Goal: Task Accomplishment & Management: Use online tool/utility

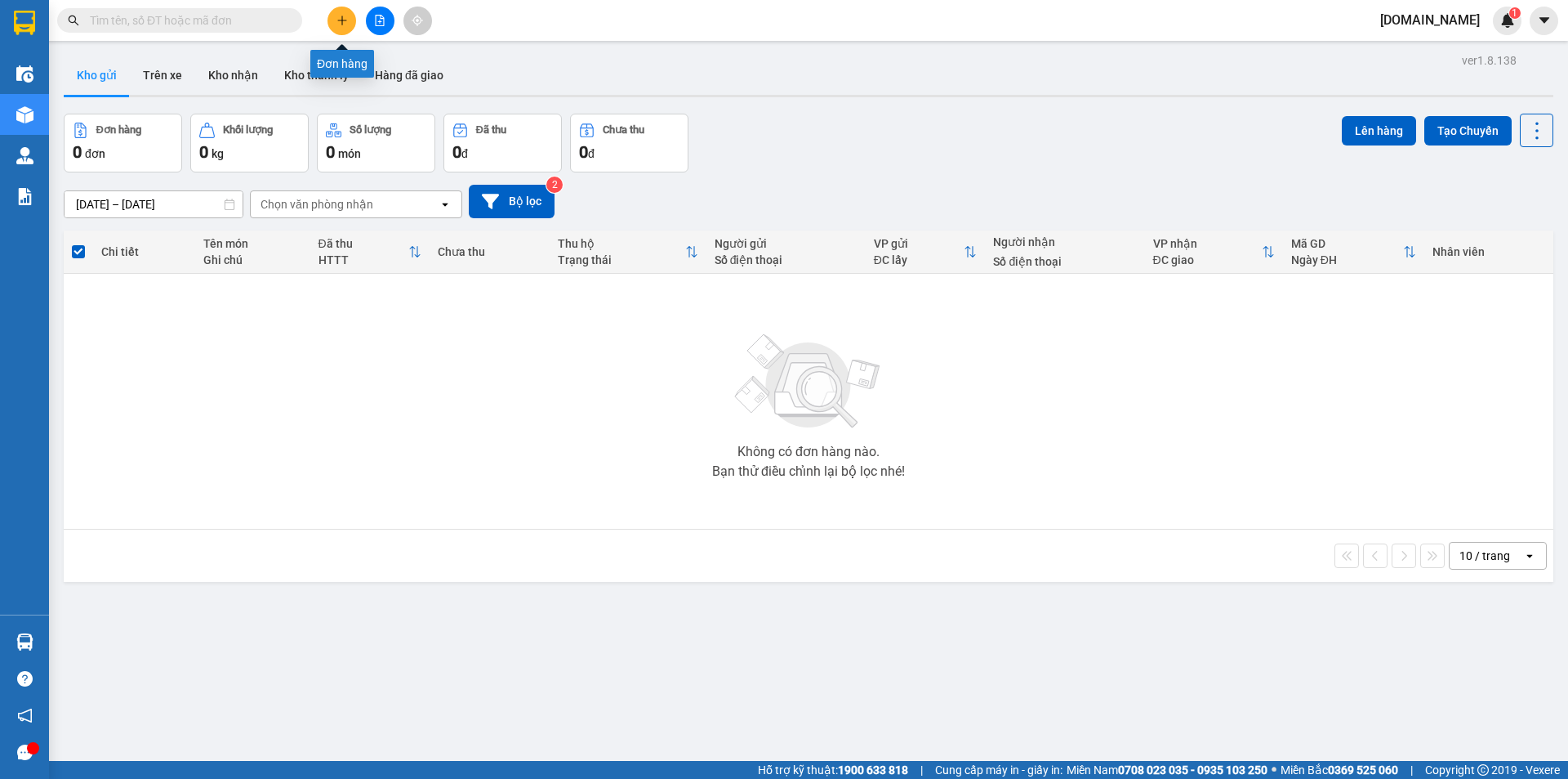
click at [340, 21] on icon "plus" at bounding box center [342, 20] width 12 height 12
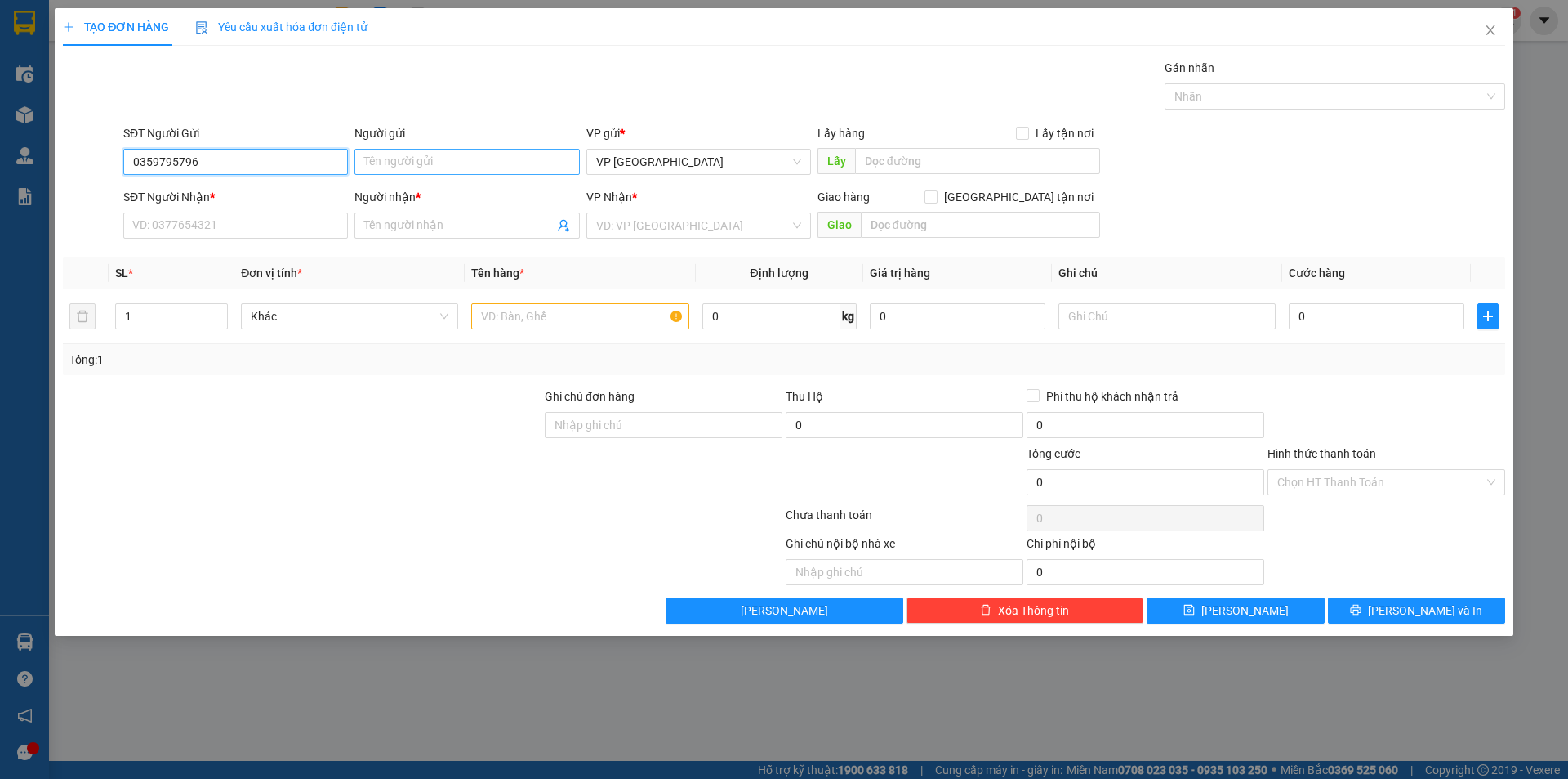
type input "0359795796"
click at [407, 160] on input "Người gửi" at bounding box center [466, 161] width 225 height 26
type input "Chị Hằng"
click at [273, 230] on input "SĐT Người Nhận *" at bounding box center [235, 225] width 225 height 26
click at [740, 228] on input "search" at bounding box center [693, 226] width 194 height 25
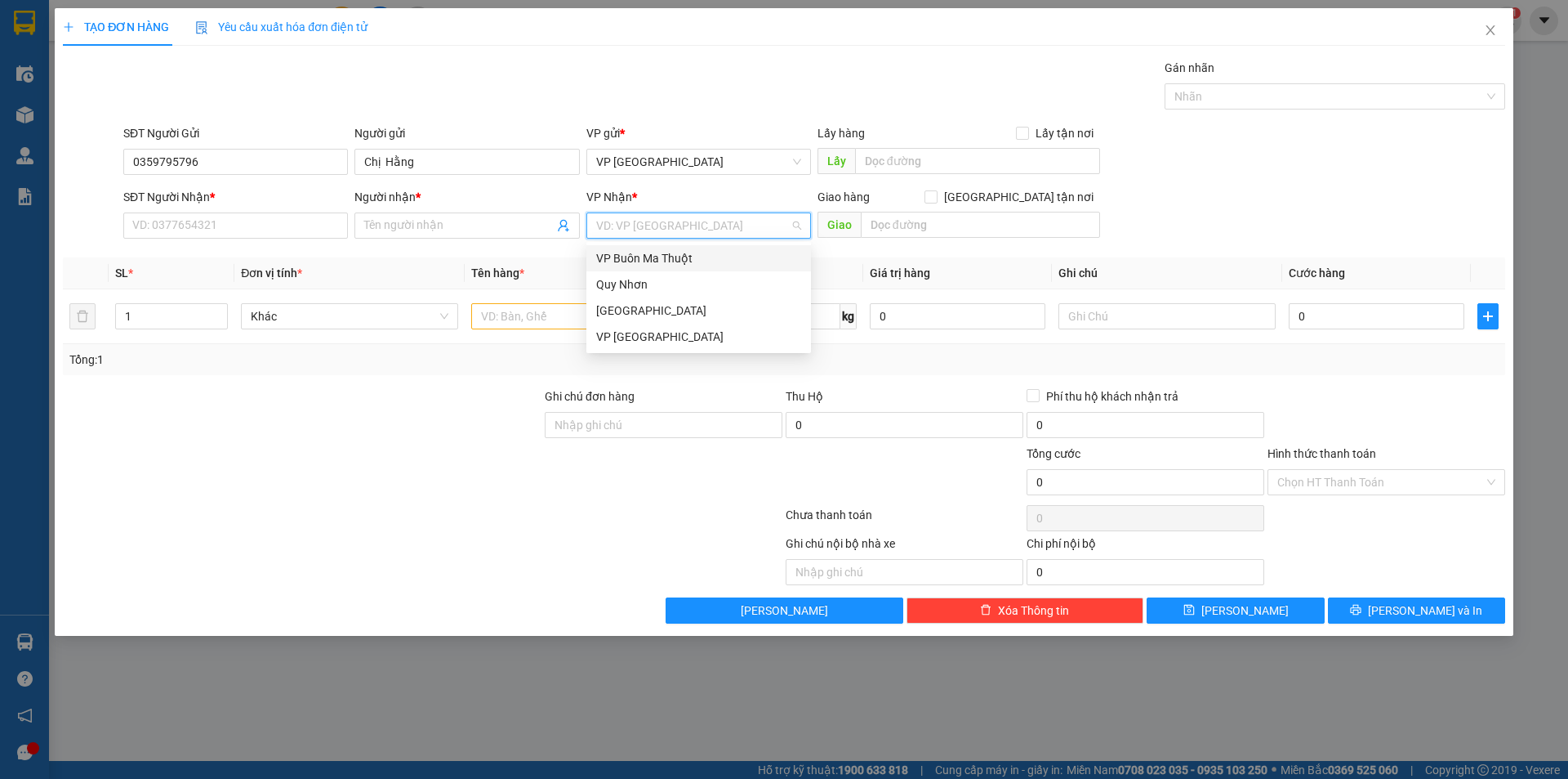
drag, startPoint x: 685, startPoint y: 261, endPoint x: 724, endPoint y: 233, distance: 48.0
click at [716, 239] on body "Kết quả tìm kiếm ( 0 ) Bộ lọc No Data [DOMAIN_NAME] 1 Điều hành xe Kho hàng mới…" at bounding box center [784, 389] width 1568 height 779
click at [738, 260] on div "VP Buôn Ma Thuột" at bounding box center [699, 258] width 205 height 18
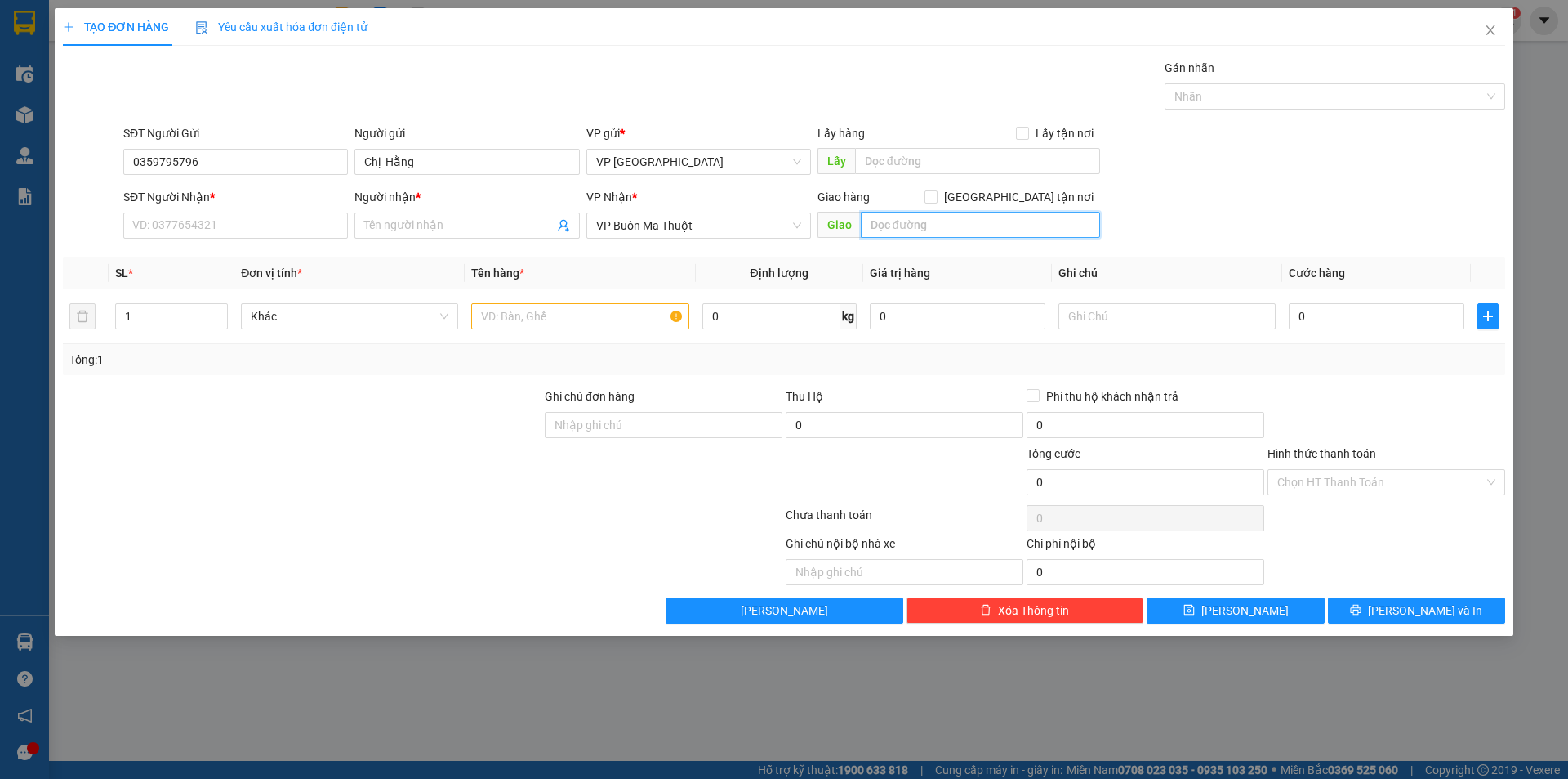
click at [906, 219] on input "text" at bounding box center [981, 224] width 240 height 26
click at [226, 228] on input "SĐT Người Nhận *" at bounding box center [235, 225] width 225 height 26
drag, startPoint x: 218, startPoint y: 158, endPoint x: 107, endPoint y: 166, distance: 111.3
click at [107, 166] on div "SĐT Người Gửi 0359795796 0359795796 Người gửi Chị Hằng VP gửi * VP [GEOGRAPHIC_…" at bounding box center [784, 153] width 1445 height 57
click at [191, 229] on input "SĐT Người Nhận *" at bounding box center [235, 225] width 225 height 26
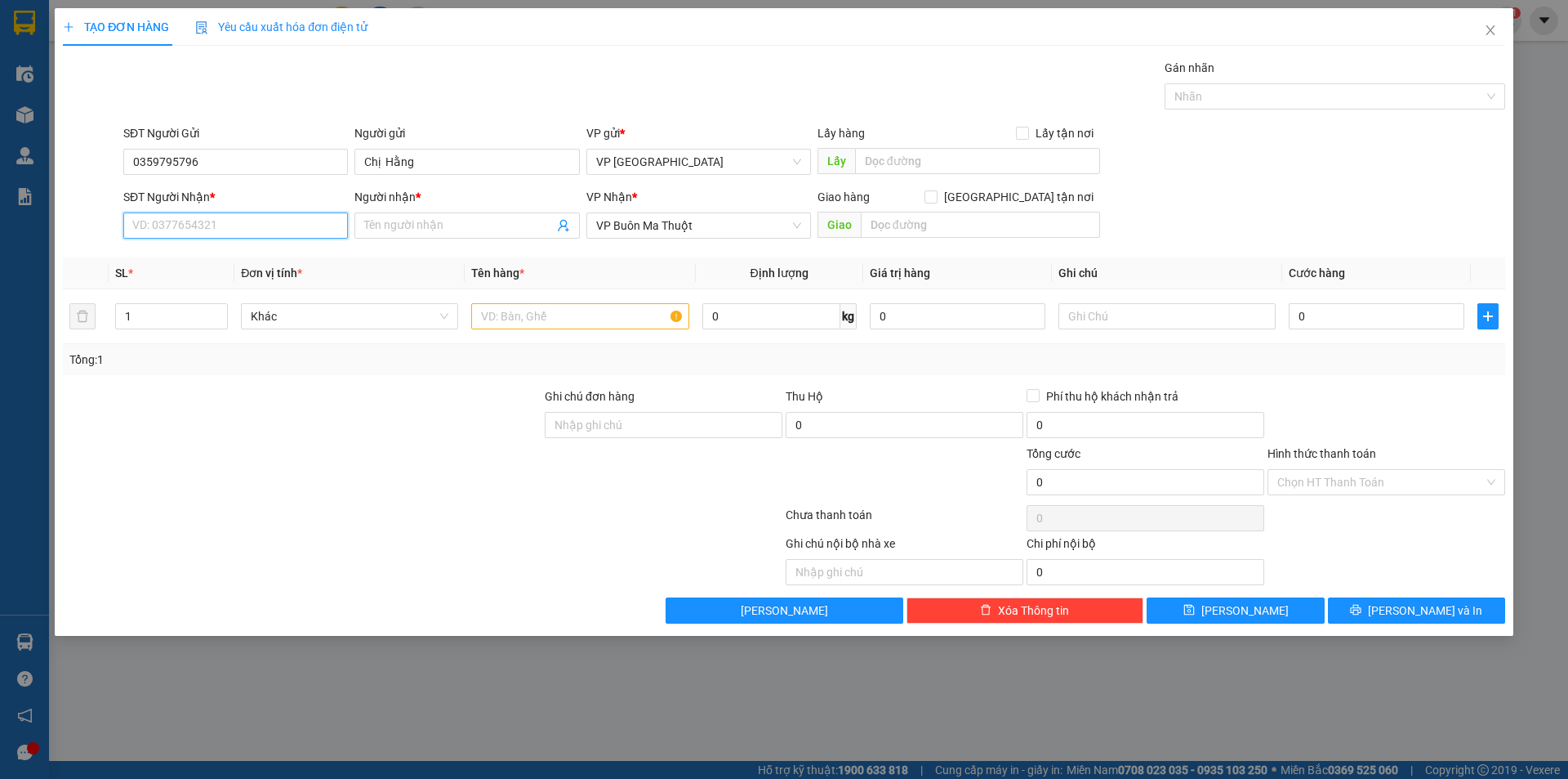
paste input "0359795796"
type input "0359795796"
drag, startPoint x: 214, startPoint y: 166, endPoint x: 30, endPoint y: 186, distance: 185.1
click at [34, 186] on div "TẠO ĐƠN HÀNG Yêu cầu xuất hóa đơn điện tử Transit Pickup Surcharge Ids Transit …" at bounding box center [784, 389] width 1568 height 779
type input "0977093138"
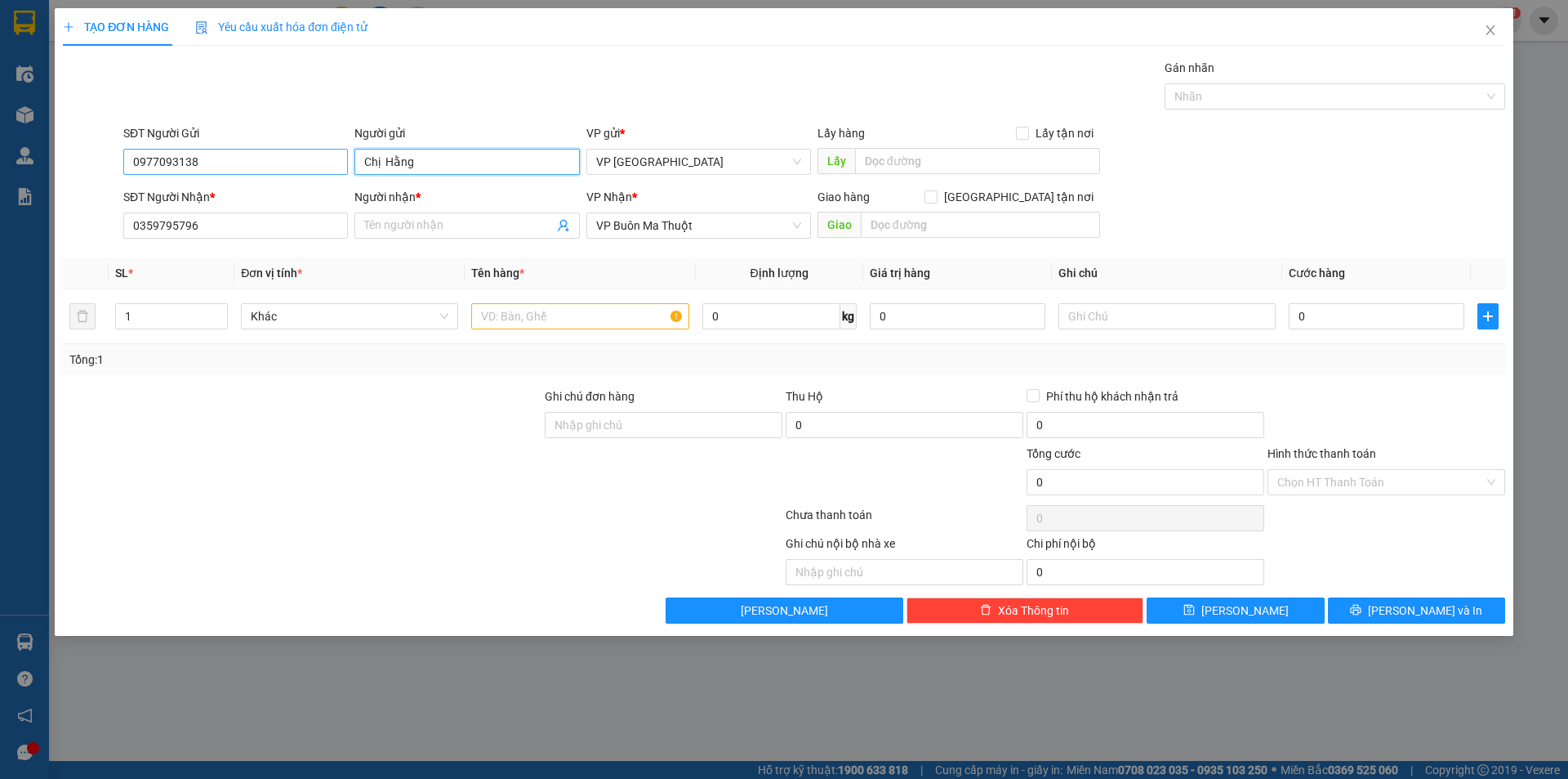
drag, startPoint x: 424, startPoint y: 164, endPoint x: 273, endPoint y: 171, distance: 151.2
click at [273, 171] on div "SĐT Người Gửi 0977093138 Người gửi Chị Hằng Chị Hằng VP gửi * VP [GEOGRAPHIC_DA…" at bounding box center [814, 153] width 1389 height 57
type input "Anh Kị"
click at [429, 216] on span at bounding box center [466, 225] width 225 height 26
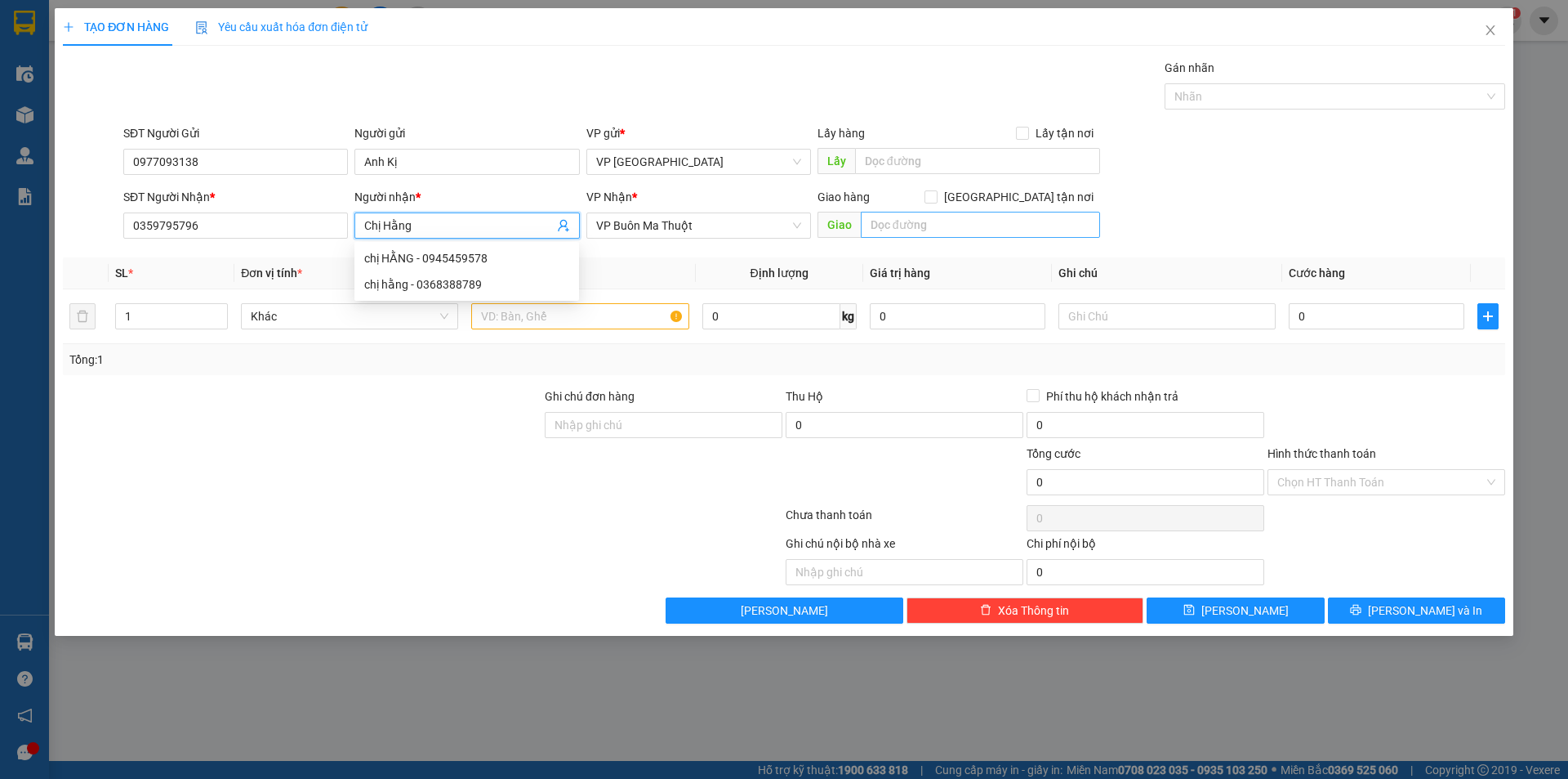
type input "Chị Hằng"
click at [929, 219] on input "text" at bounding box center [981, 224] width 240 height 26
type input "58 [PERSON_NAME]"
click at [1027, 197] on span "[GEOGRAPHIC_DATA] tận nơi" at bounding box center [1018, 197] width 162 height 18
click at [936, 197] on input "[GEOGRAPHIC_DATA] tận nơi" at bounding box center [930, 195] width 12 height 12
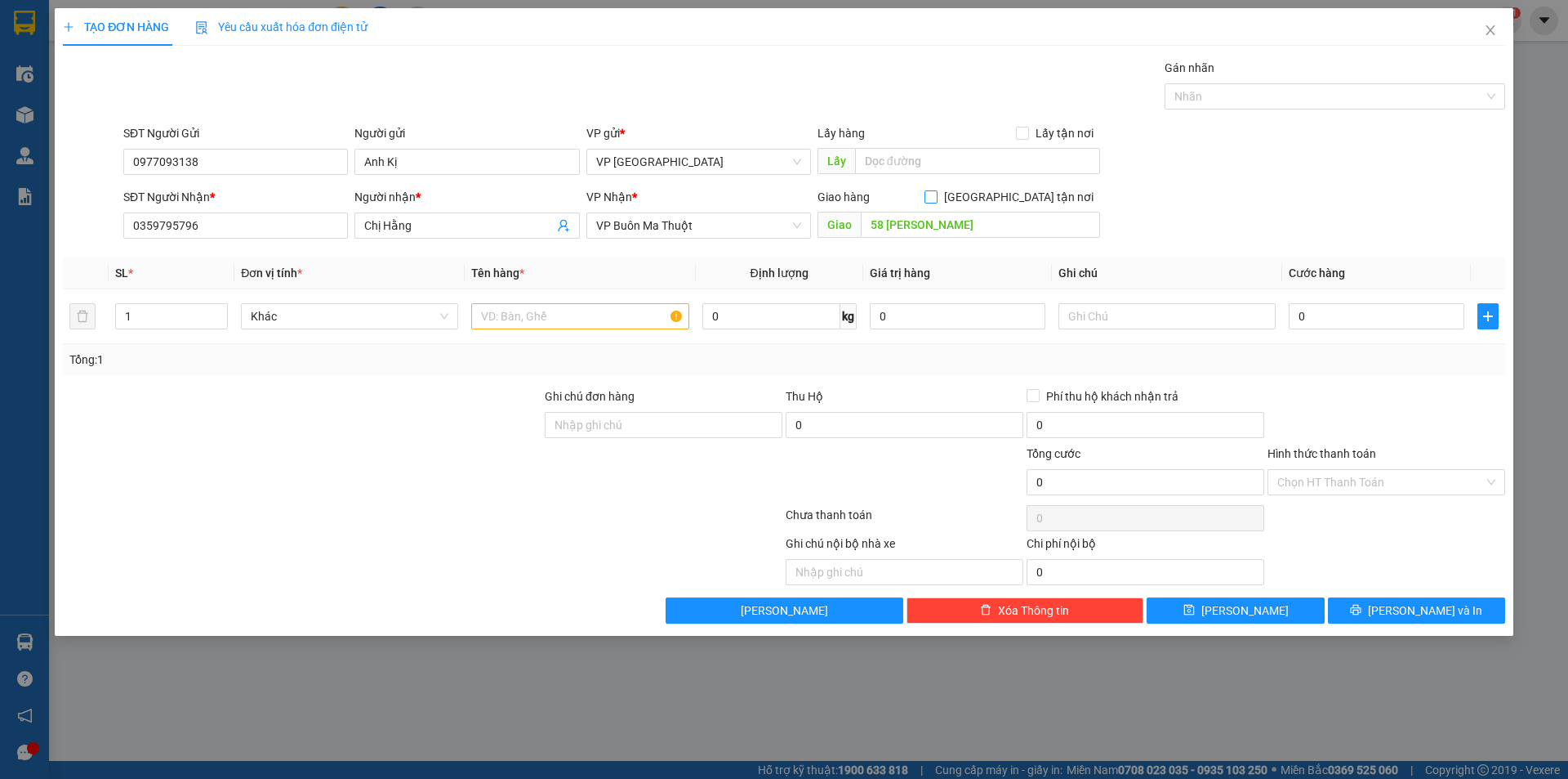
checkbox input "true"
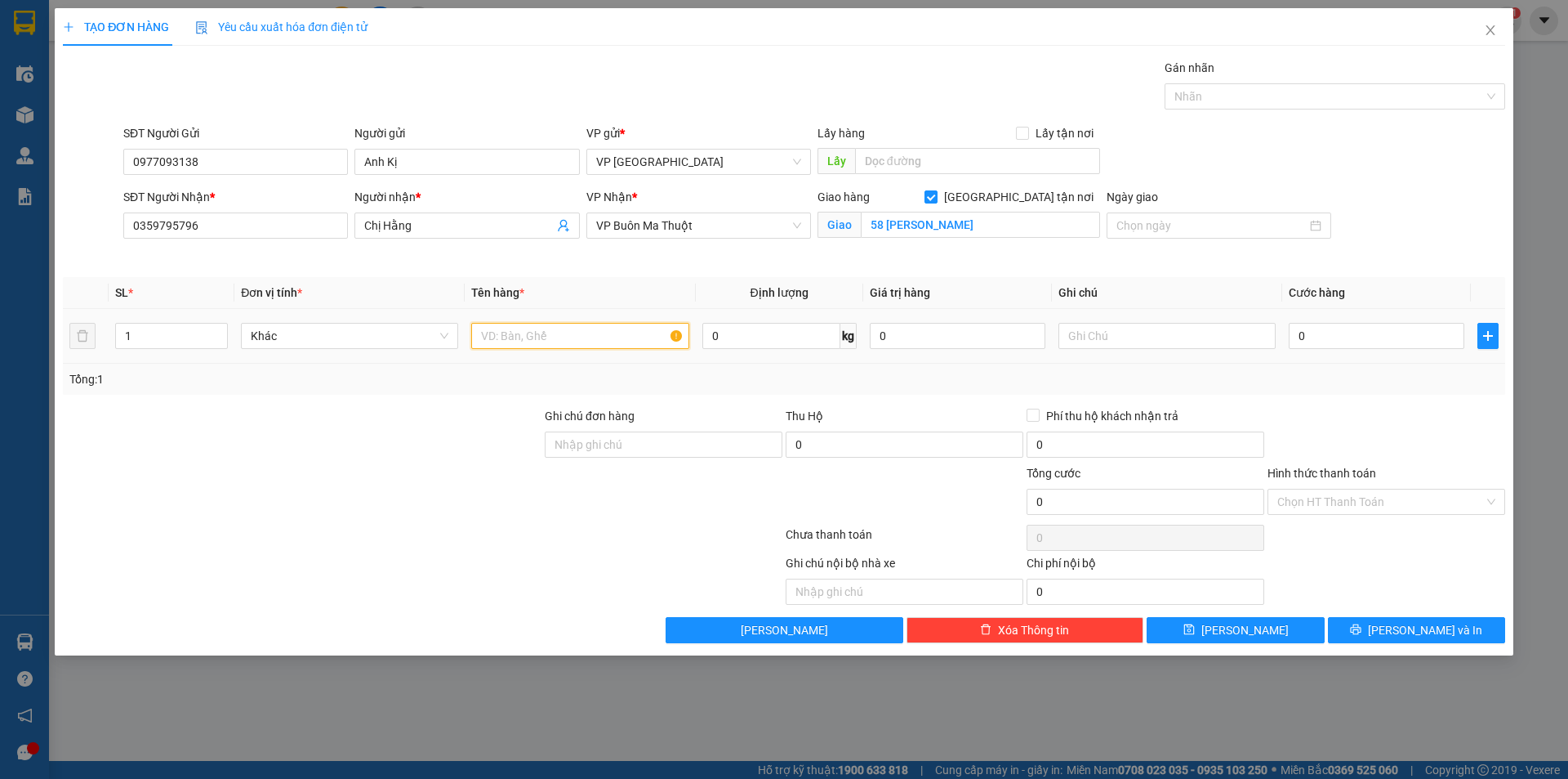
click at [620, 345] on input "text" at bounding box center [580, 335] width 218 height 26
type input "H"
type input "Giấy Tờ"
click at [1327, 322] on div "0" at bounding box center [1377, 336] width 176 height 33
click at [1327, 331] on input "0" at bounding box center [1377, 335] width 176 height 26
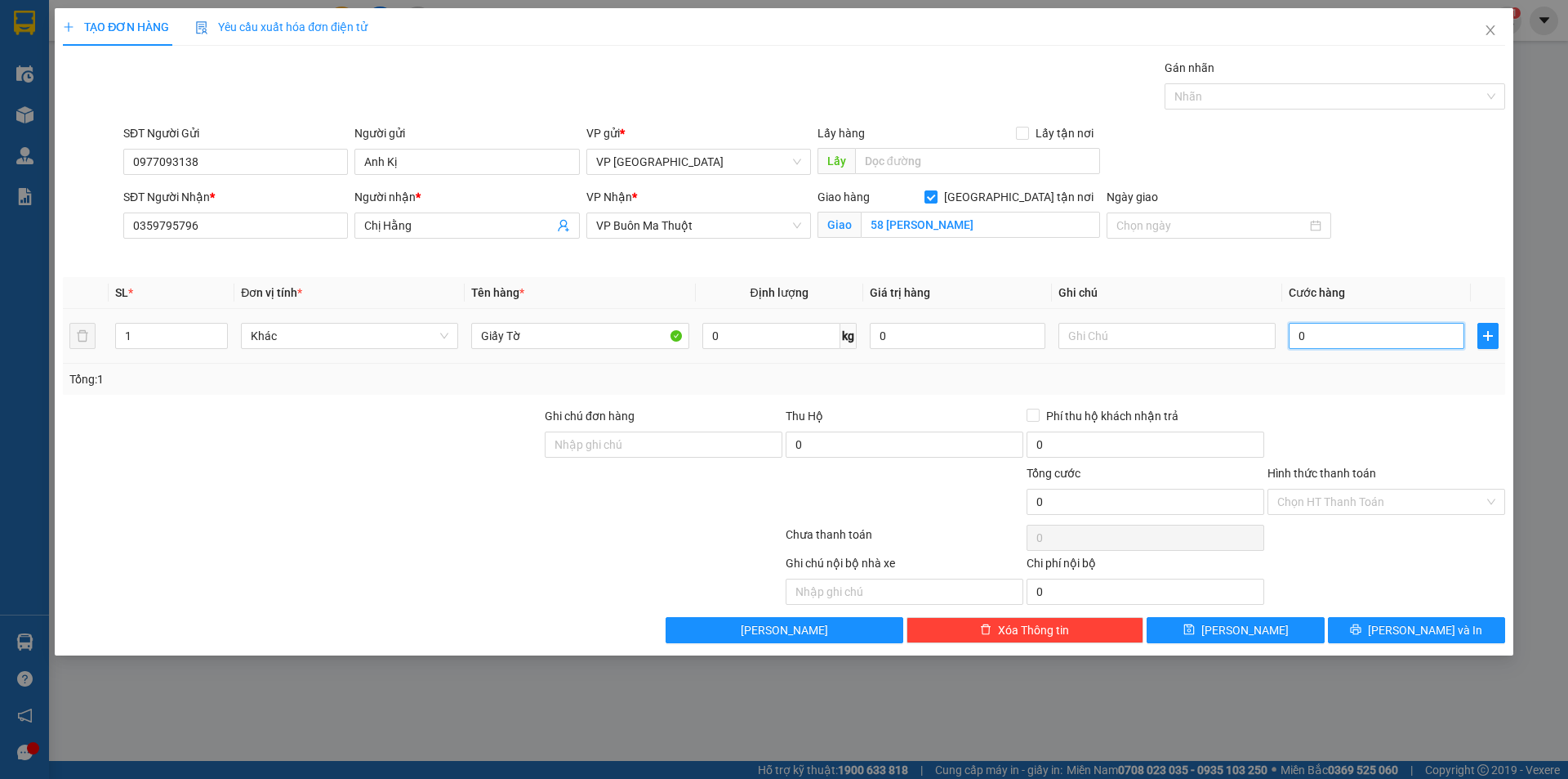
type input "1"
type input "12"
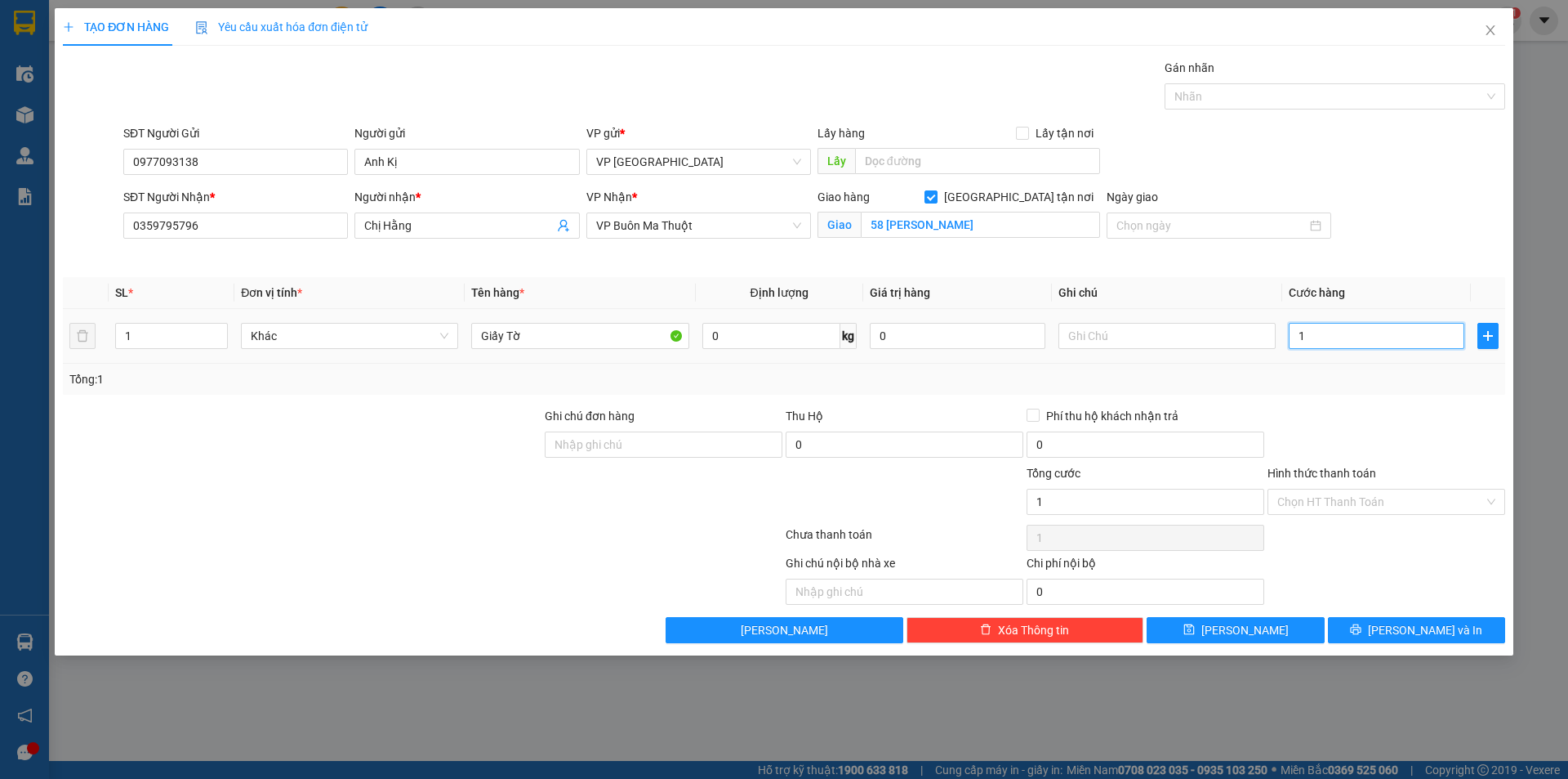
type input "12"
type input "120"
type input "1.200"
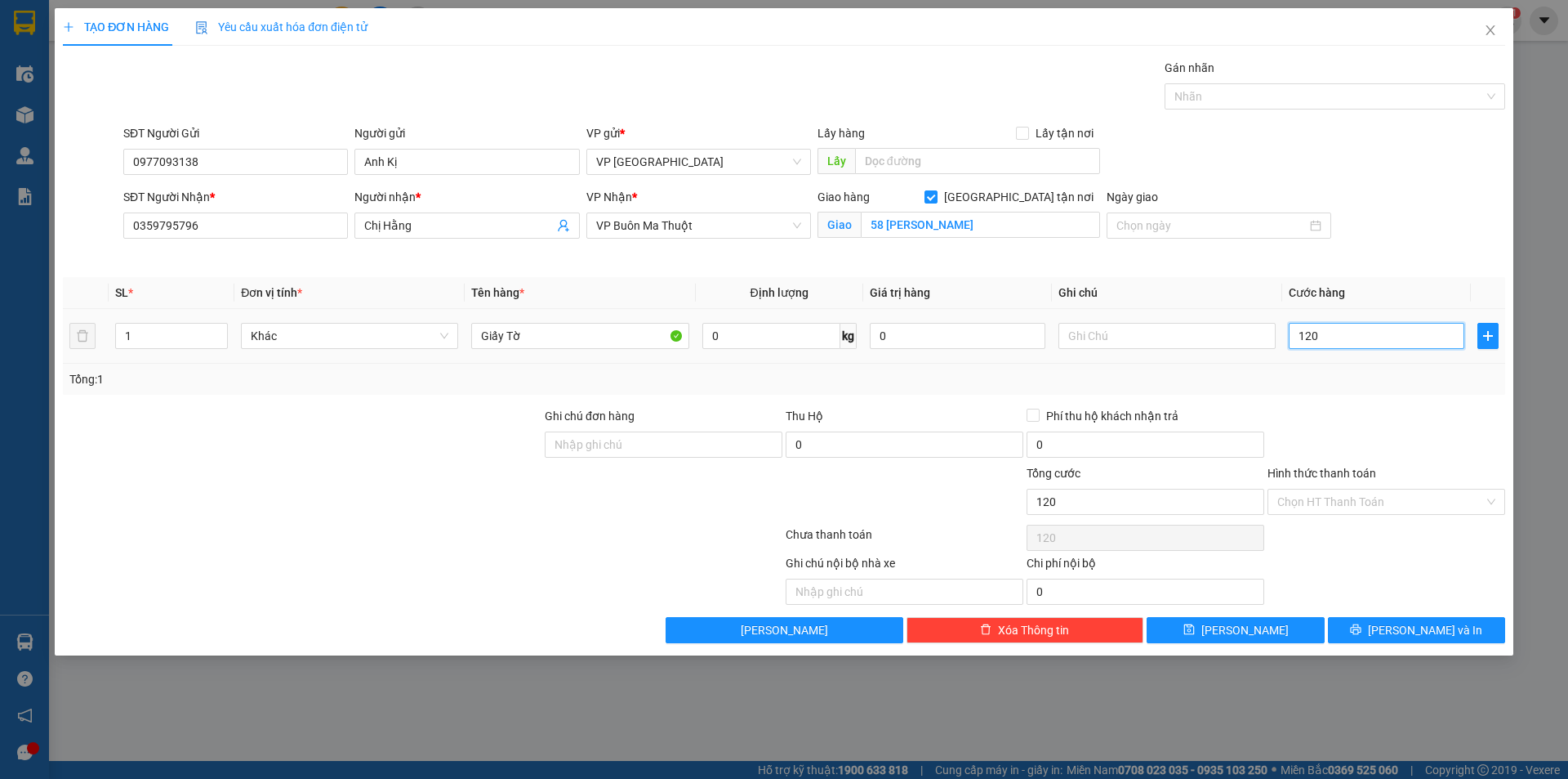
type input "1.200"
type input "12.000"
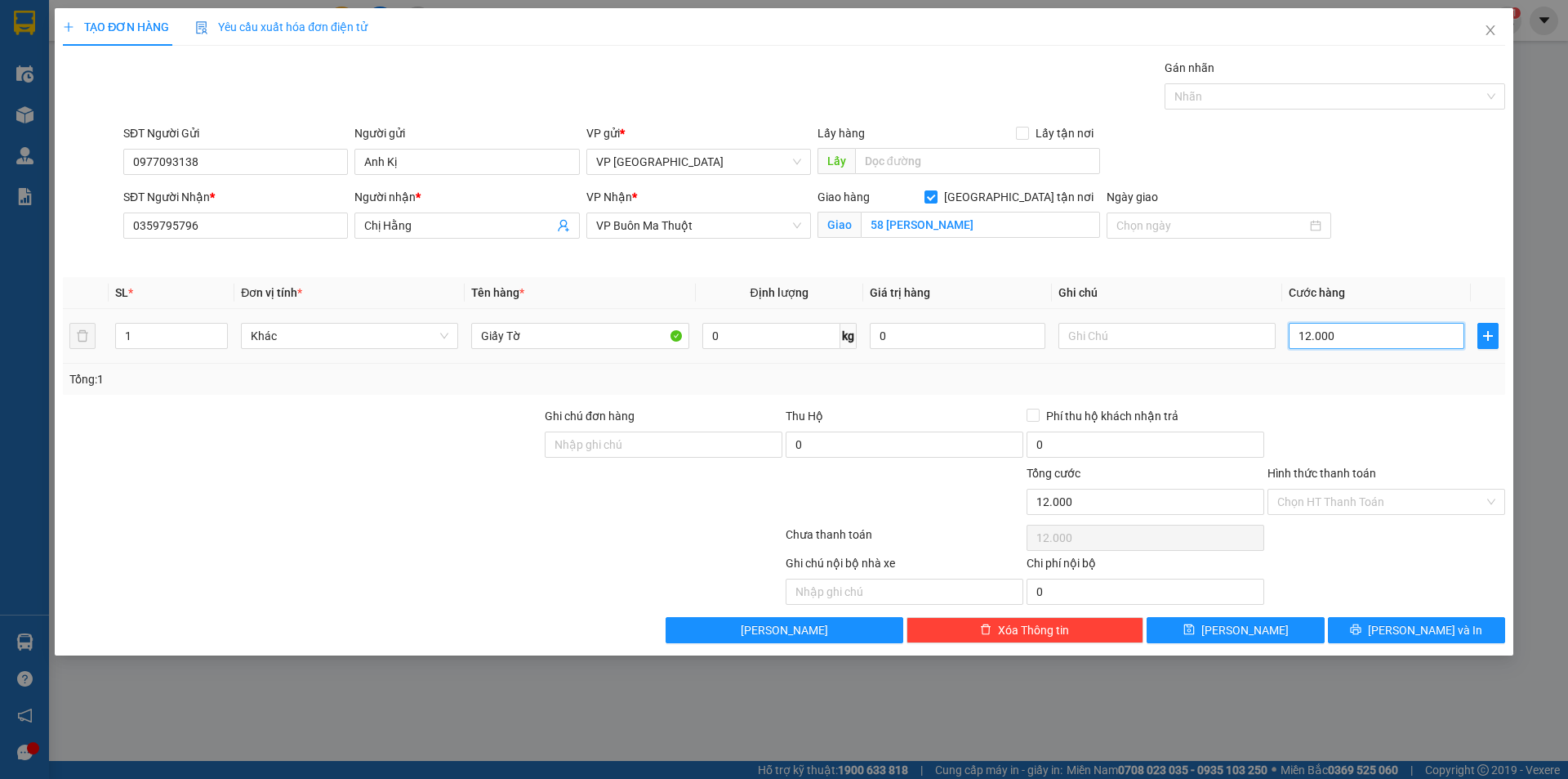
type input "120.000"
click at [1388, 492] on input "Hình thức thanh toán" at bounding box center [1381, 502] width 207 height 25
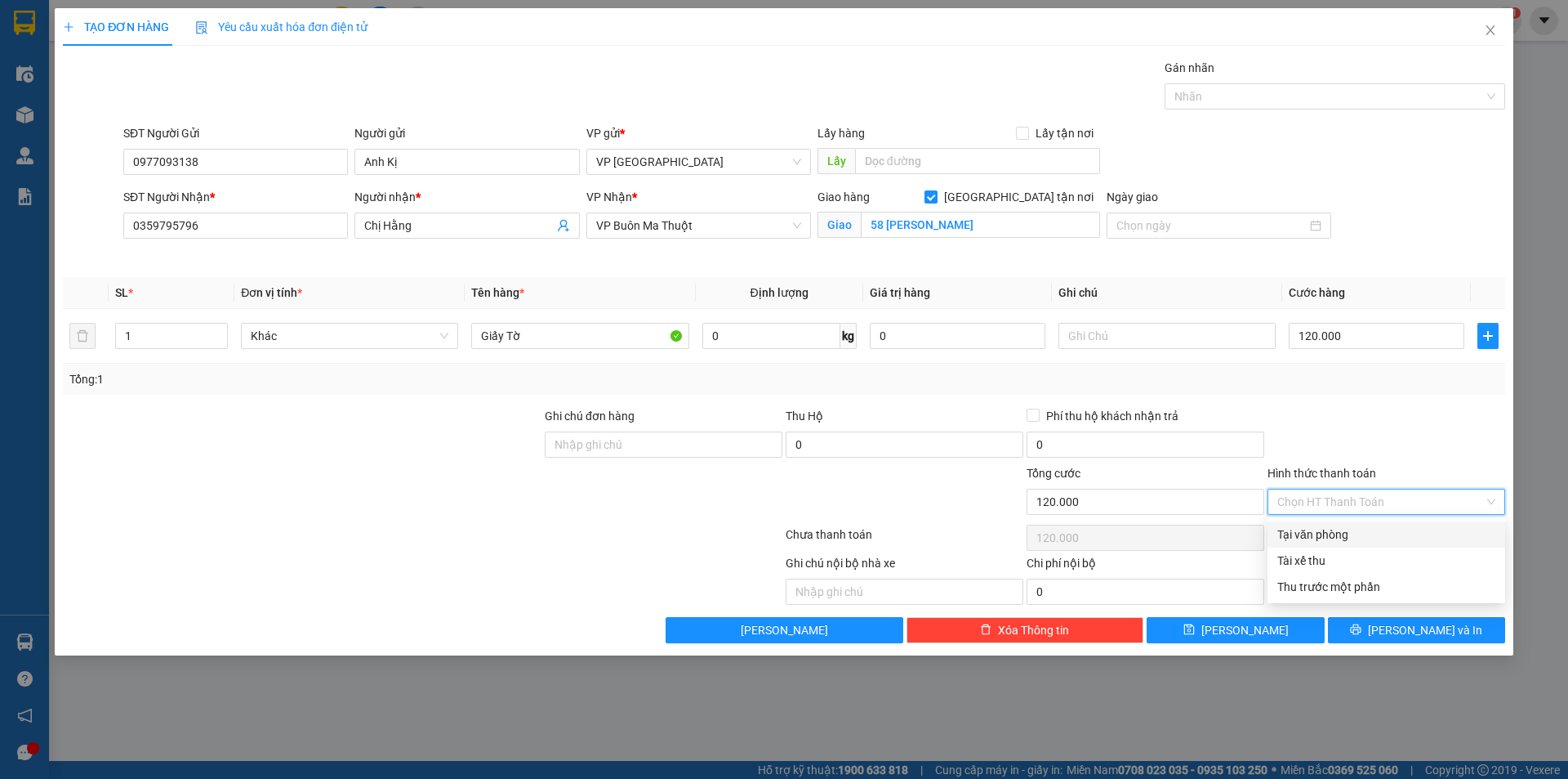
click at [1351, 537] on div "Tại văn phòng" at bounding box center [1387, 535] width 218 height 18
type input "0"
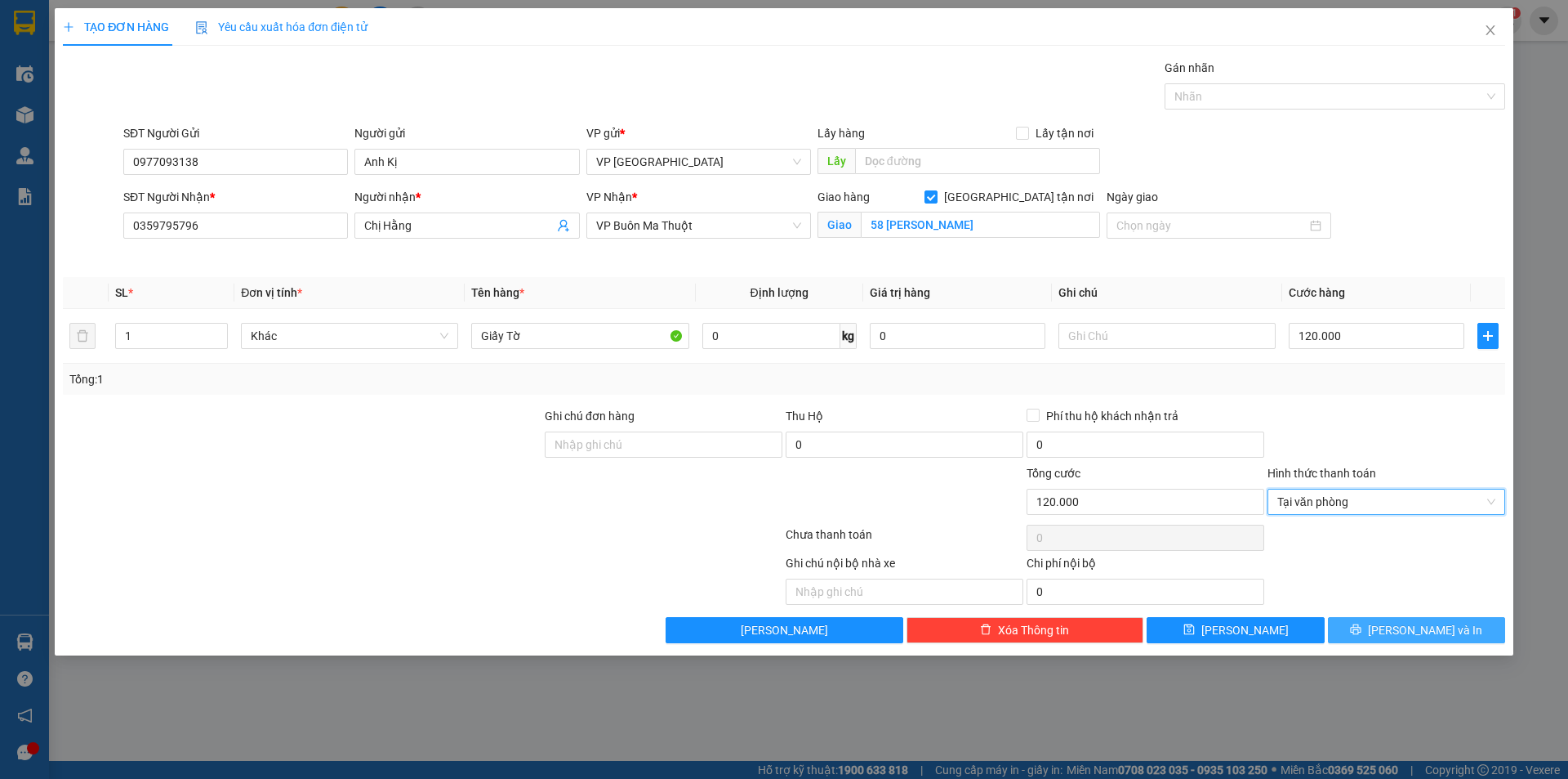
click at [1382, 623] on button "[PERSON_NAME] và In" at bounding box center [1417, 630] width 178 height 26
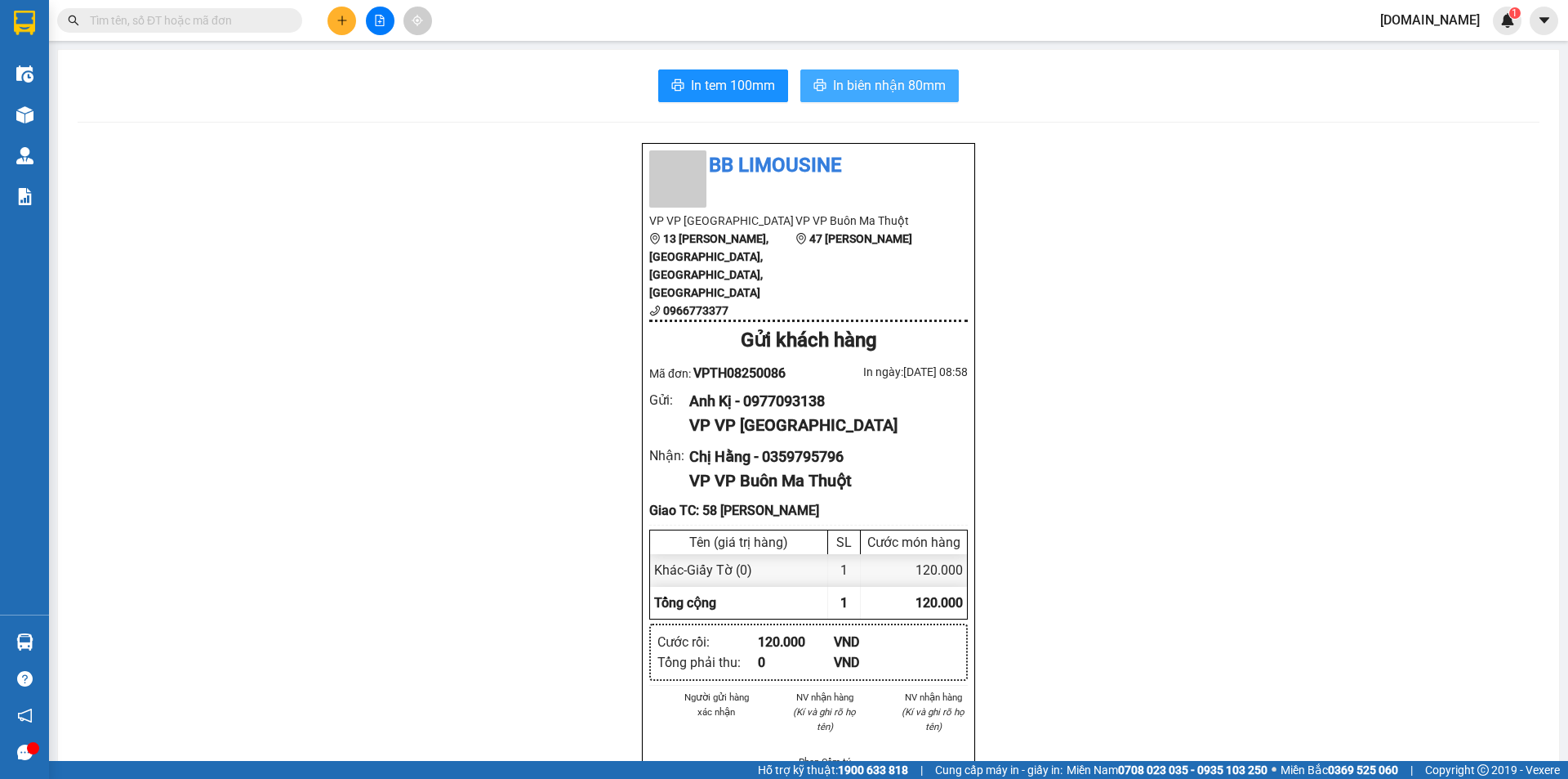
click at [893, 89] on span "In biên nhận 80mm" at bounding box center [889, 85] width 113 height 20
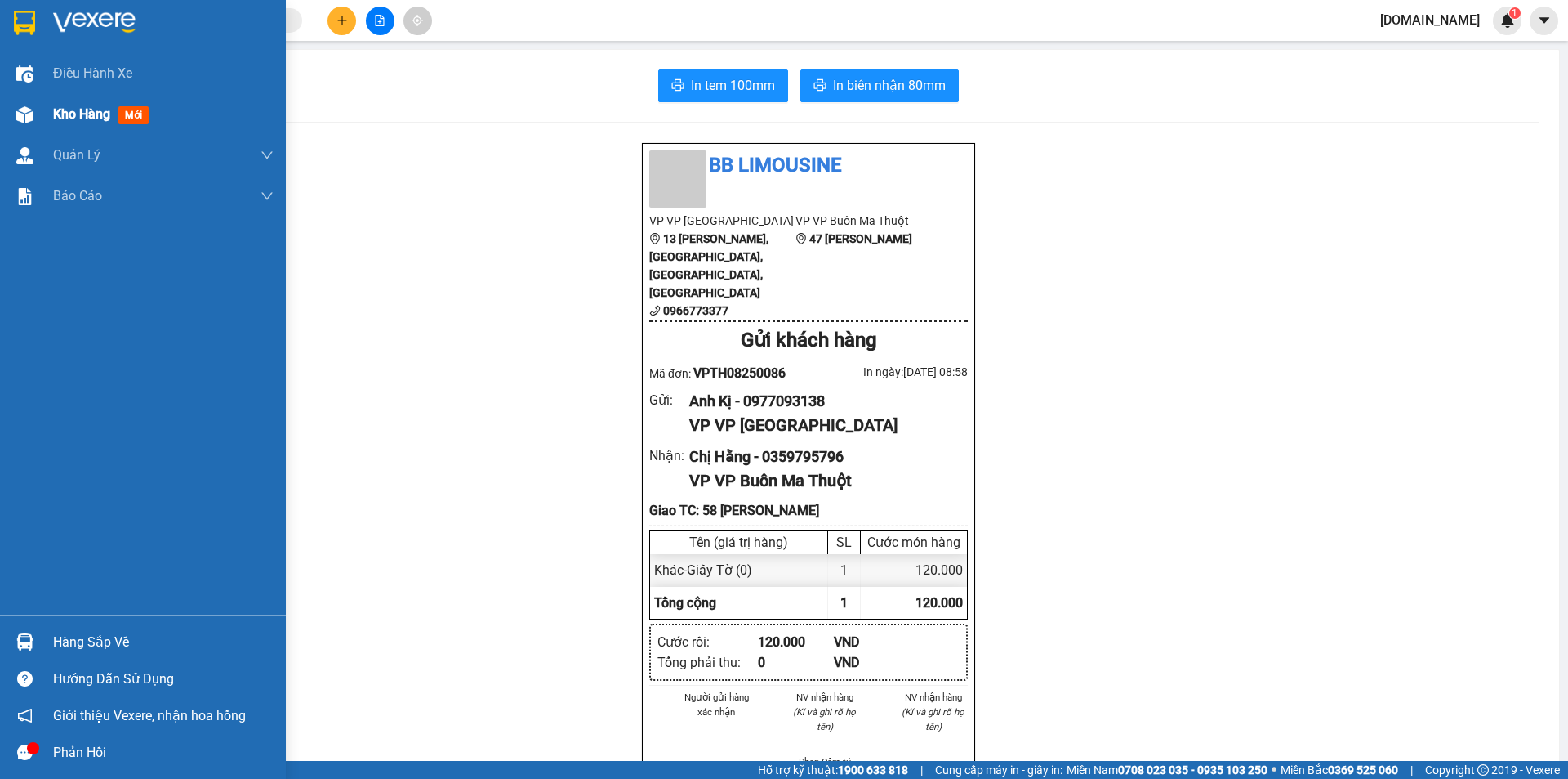
click at [100, 124] on div "Kho hàng mới" at bounding box center [104, 114] width 102 height 20
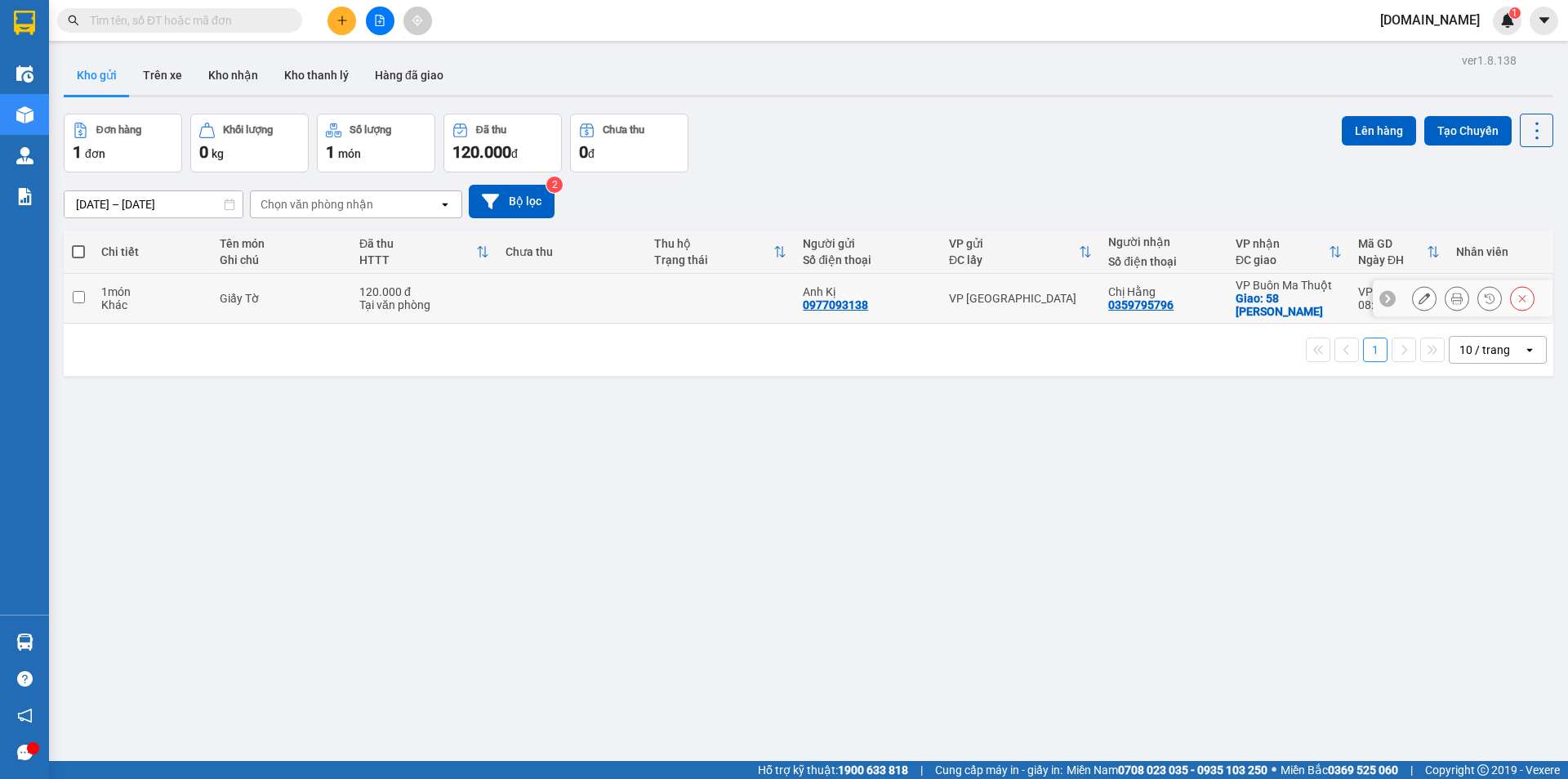
click at [70, 297] on td at bounding box center [78, 298] width 29 height 50
checkbox input "true"
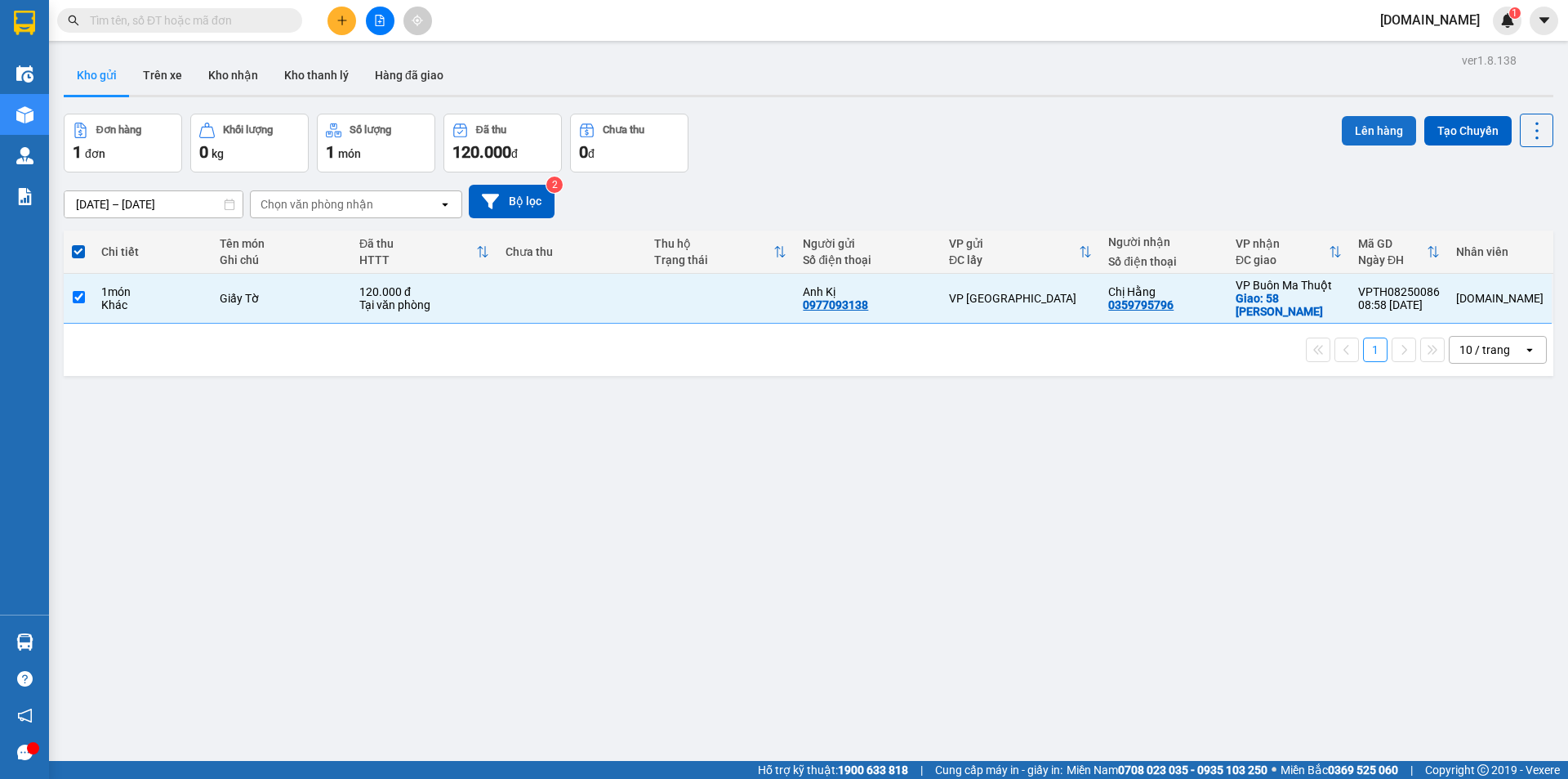
click at [1366, 131] on button "Lên hàng" at bounding box center [1379, 131] width 75 height 29
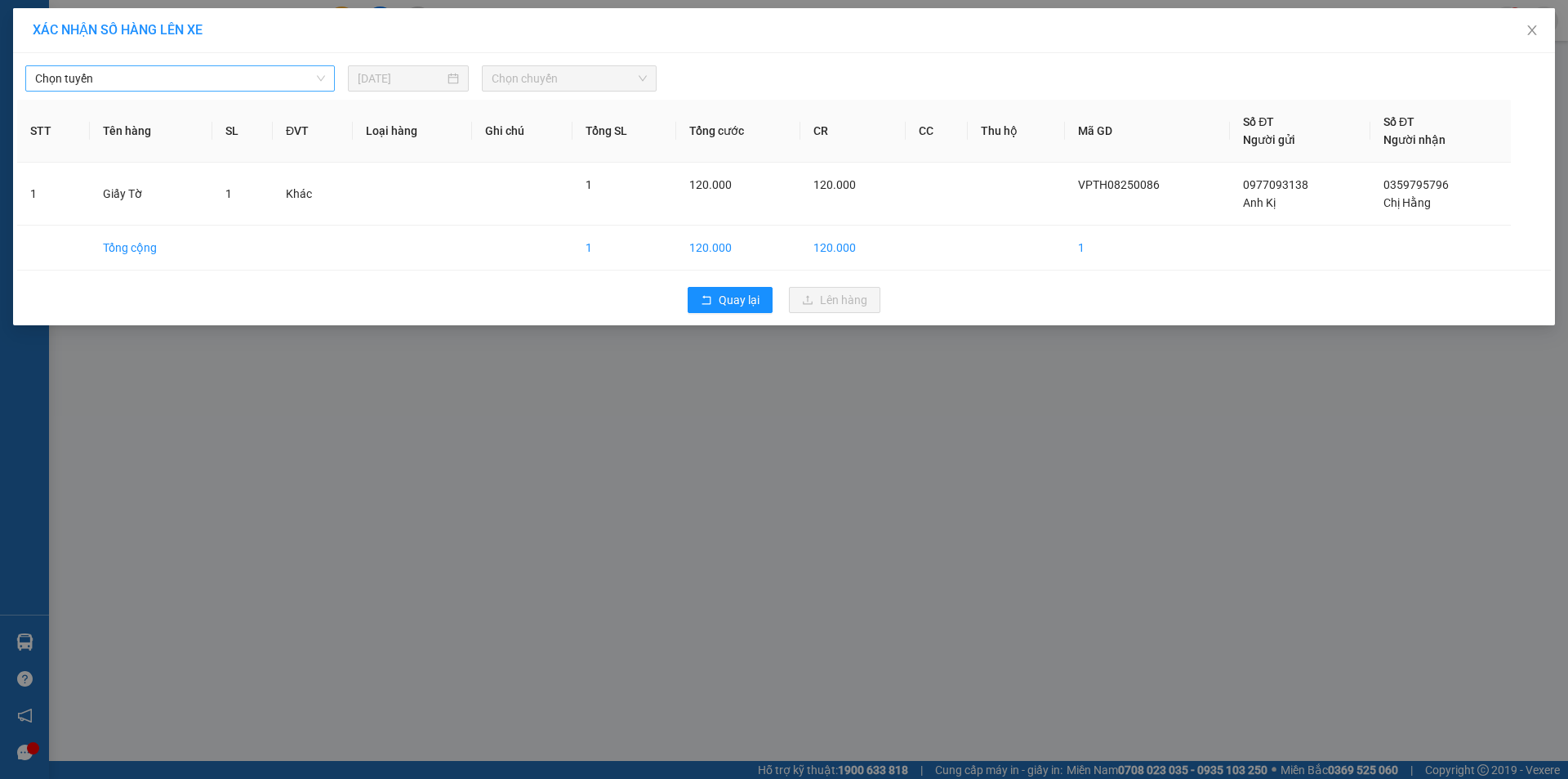
click at [298, 77] on span "Chọn tuyến" at bounding box center [180, 79] width 290 height 25
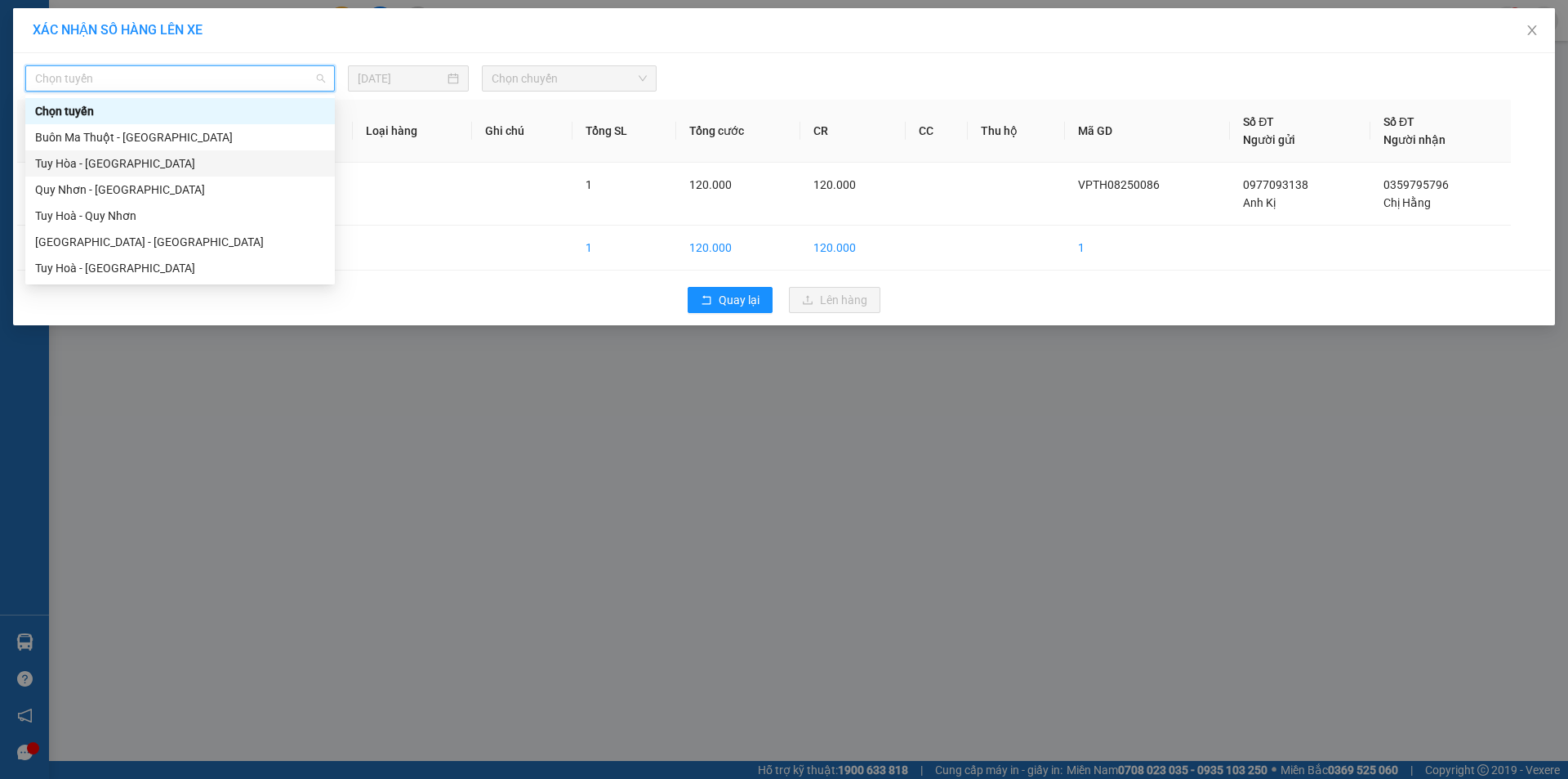
click at [183, 163] on div "Tuy Hòa - [GEOGRAPHIC_DATA]" at bounding box center [180, 163] width 290 height 18
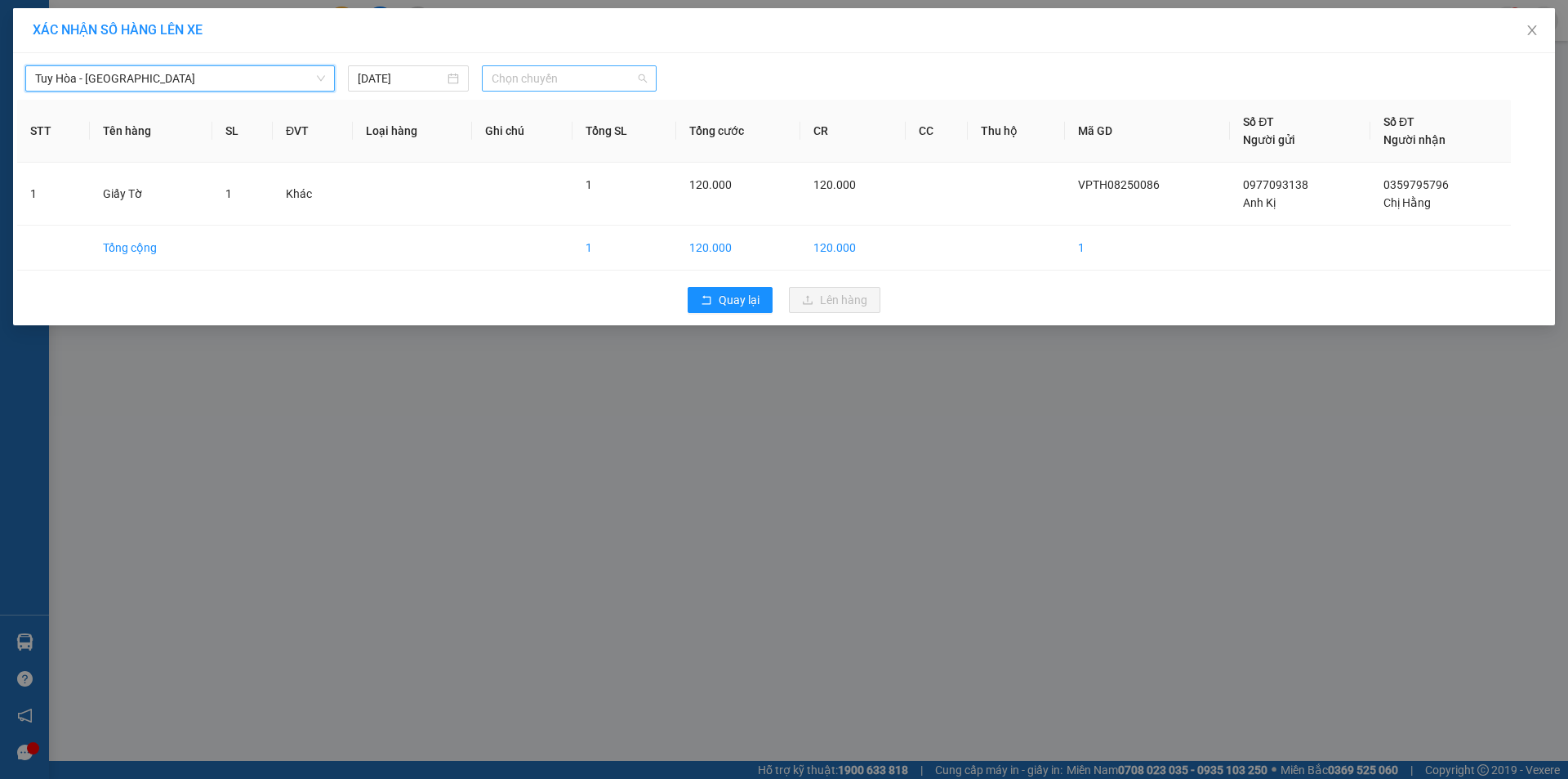
click at [544, 82] on span "Chọn chuyến" at bounding box center [569, 79] width 155 height 25
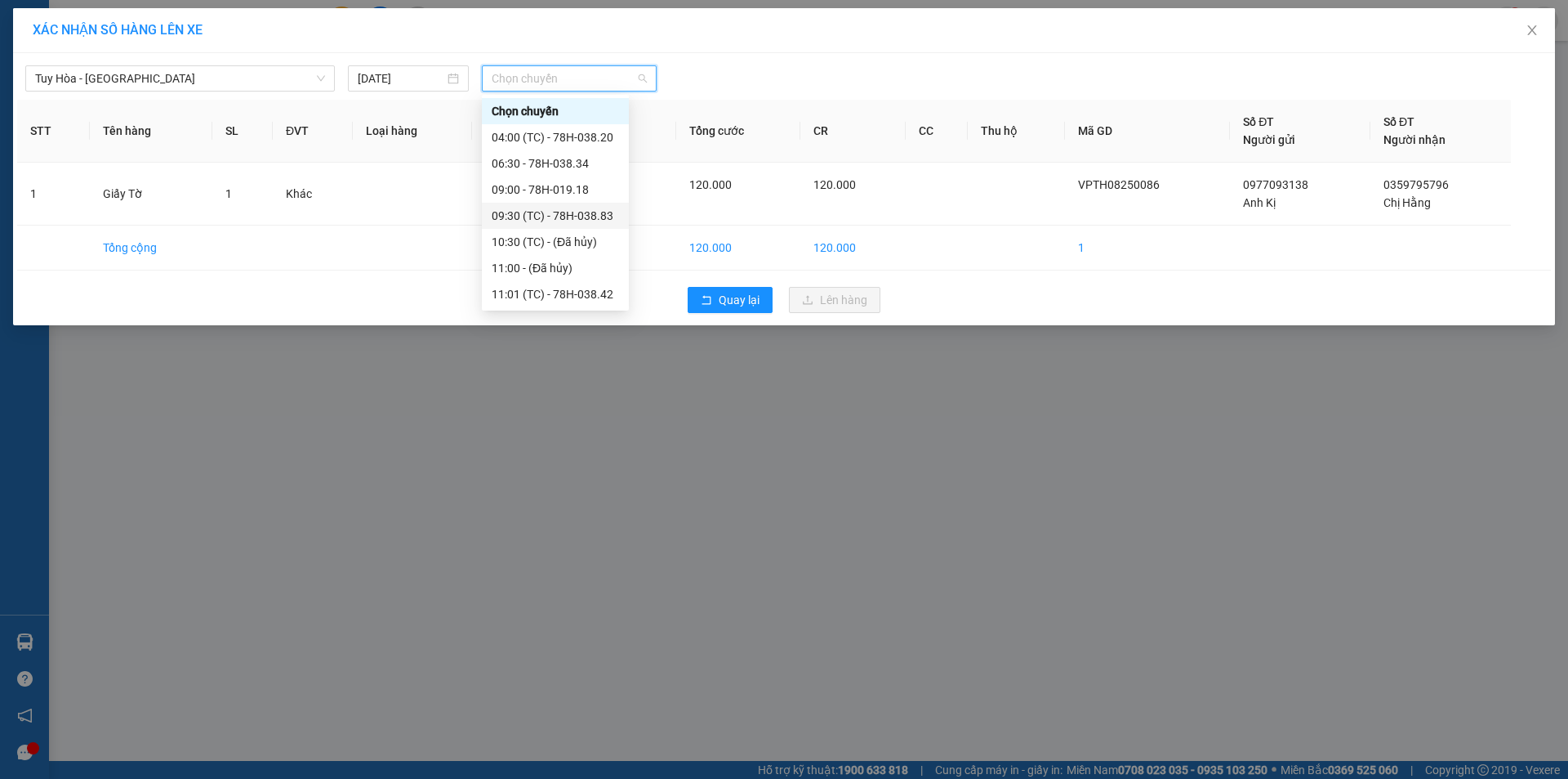
click at [528, 207] on div "09:30 (TC) - 78H-038.83" at bounding box center [556, 216] width 128 height 18
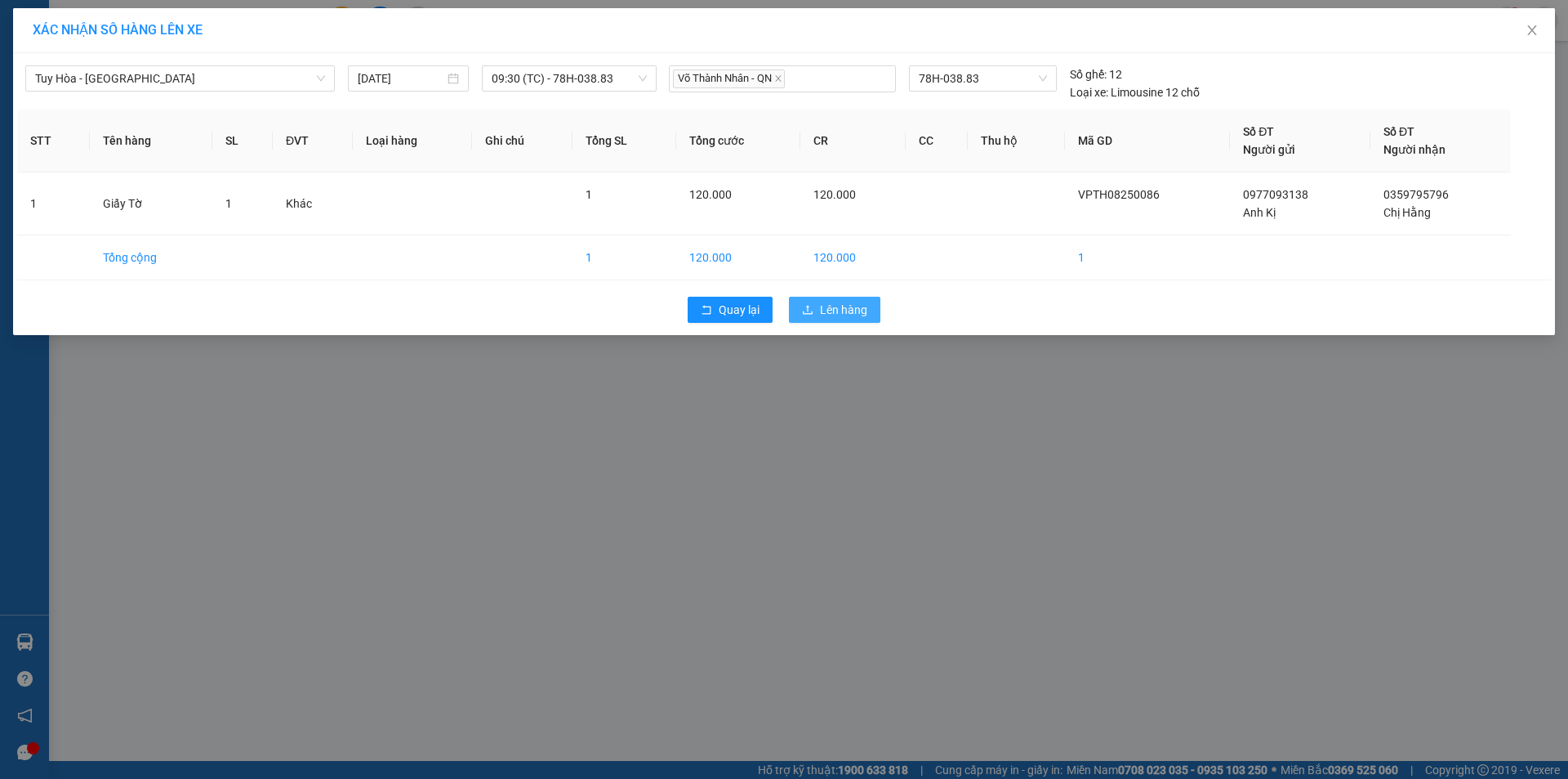
click at [820, 302] on span "Lên hàng" at bounding box center [843, 310] width 47 height 18
